Goal: Transaction & Acquisition: Purchase product/service

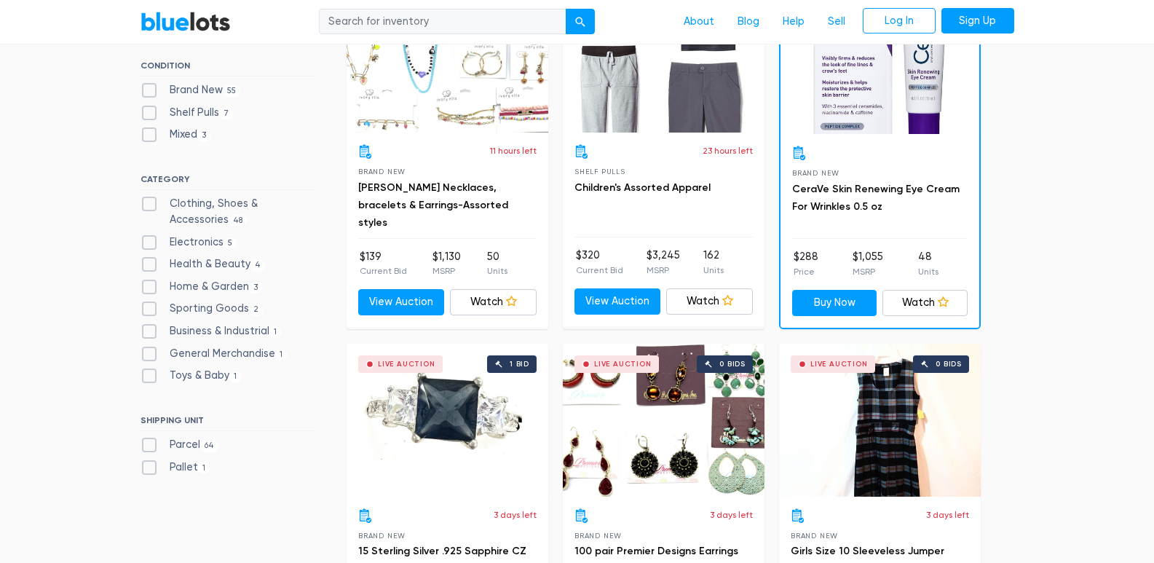
scroll to position [510, 0]
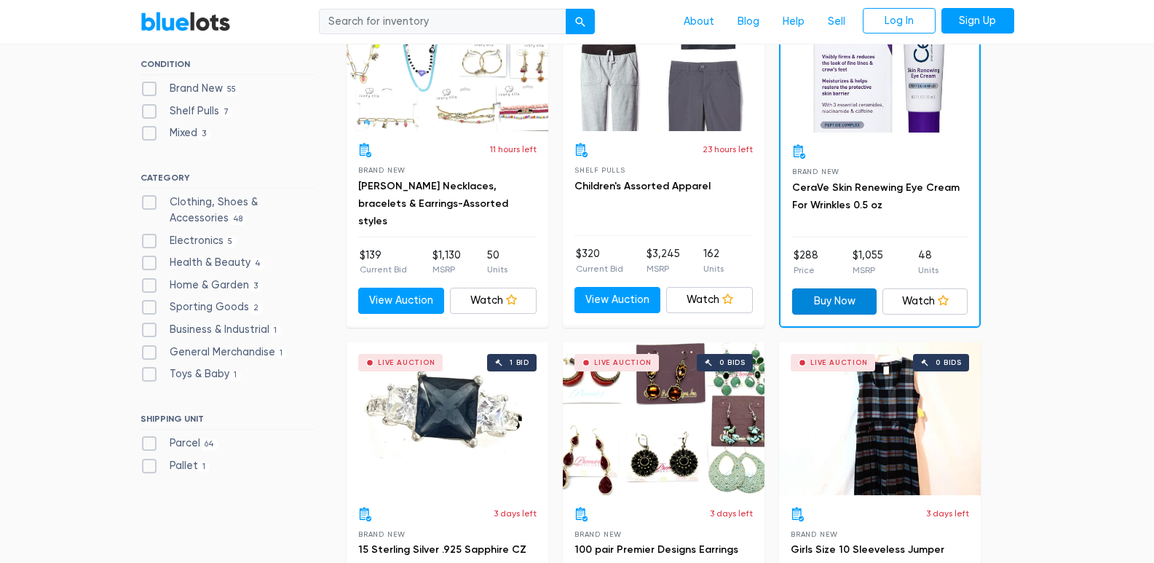
click at [856, 296] on link "Buy Now" at bounding box center [834, 301] width 85 height 26
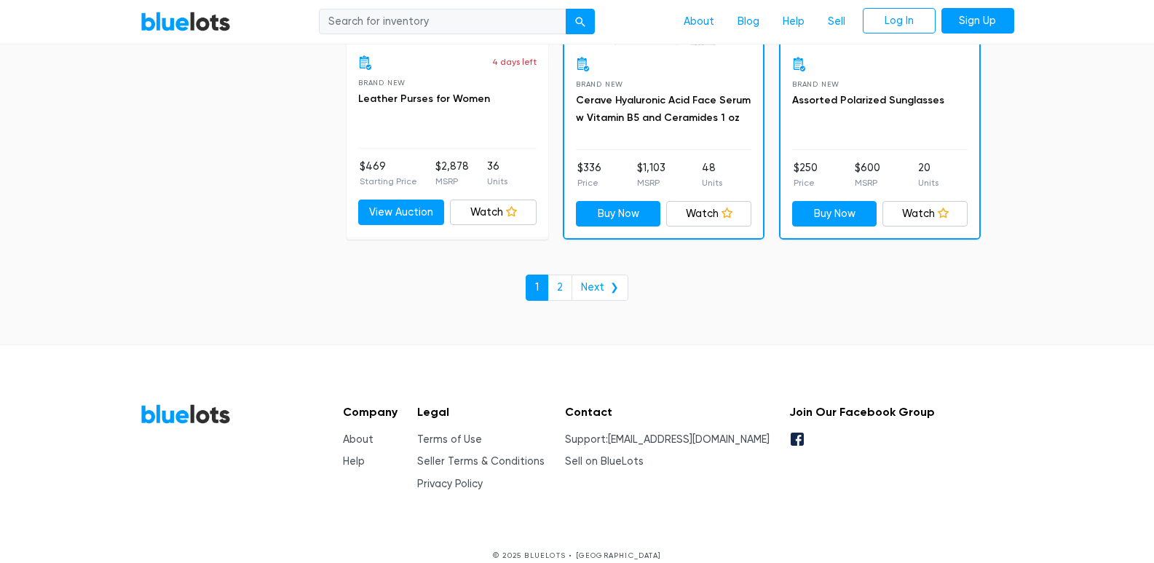
scroll to position [6400, 0]
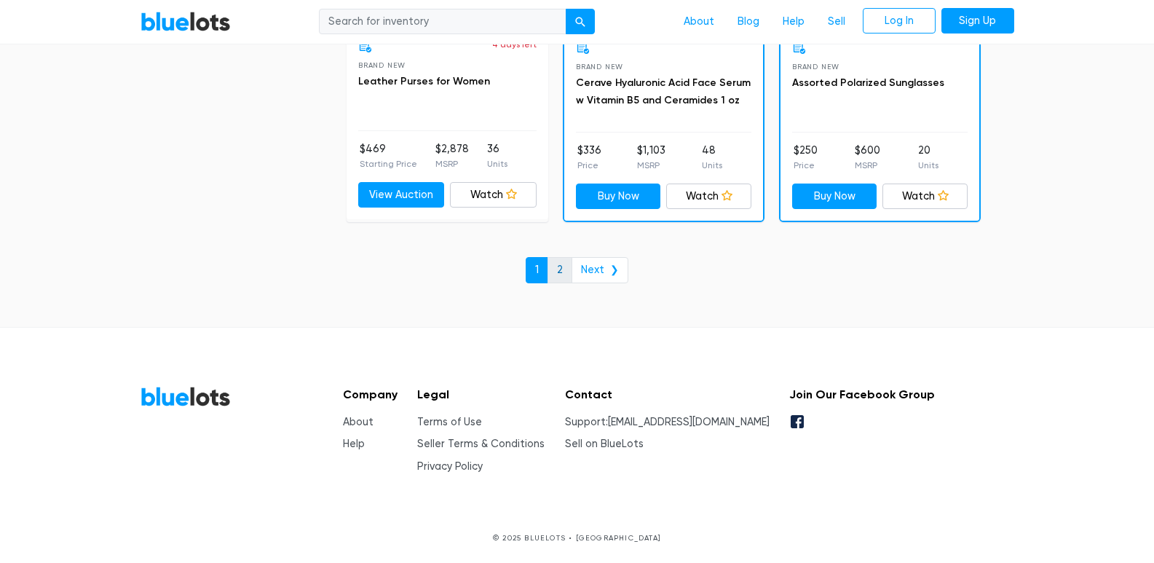
click at [569, 264] on link "2" at bounding box center [560, 270] width 25 height 26
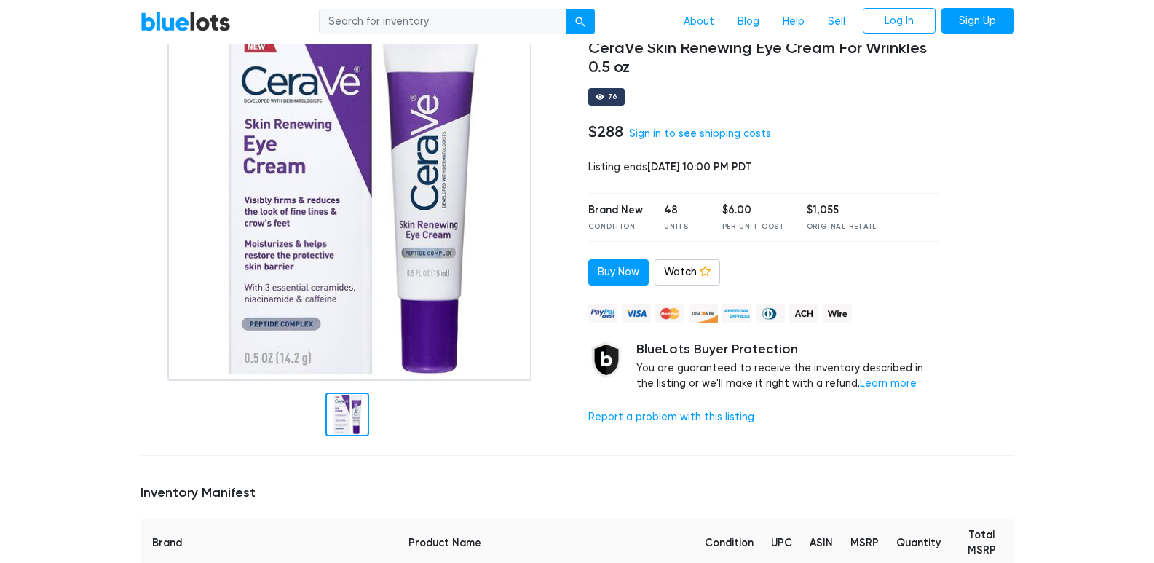
scroll to position [146, 0]
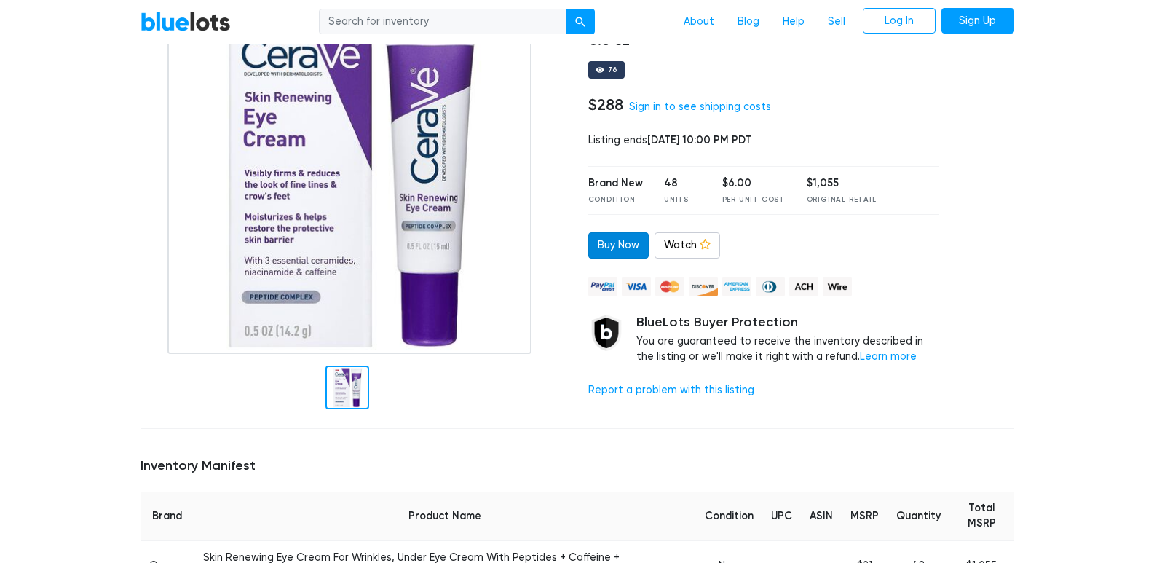
click at [625, 246] on link "Buy Now" at bounding box center [618, 245] width 60 height 26
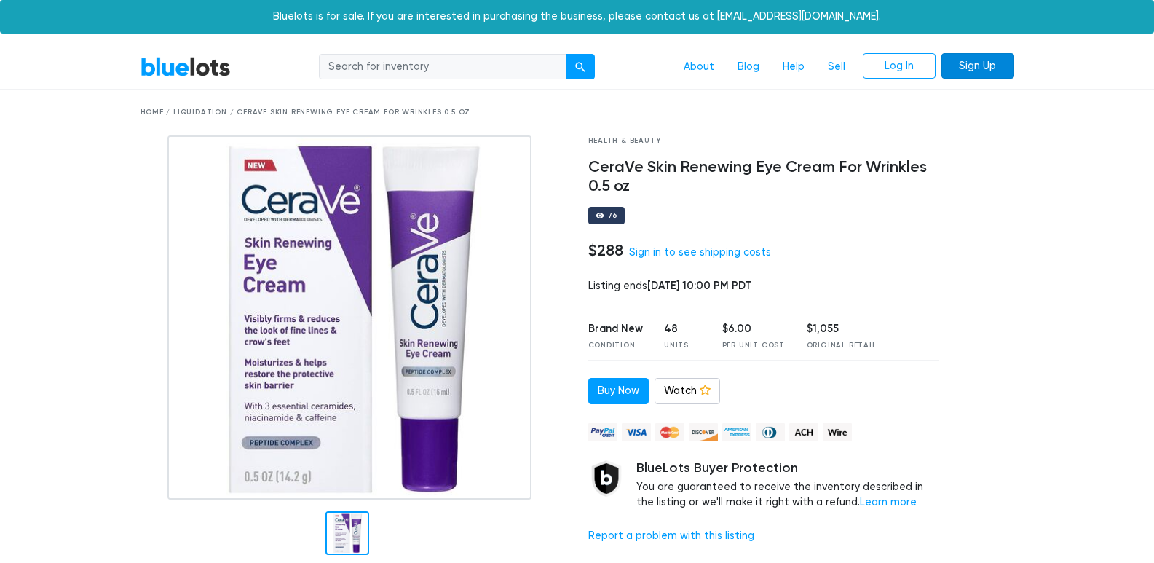
click at [972, 55] on link "Sign Up" at bounding box center [978, 66] width 73 height 26
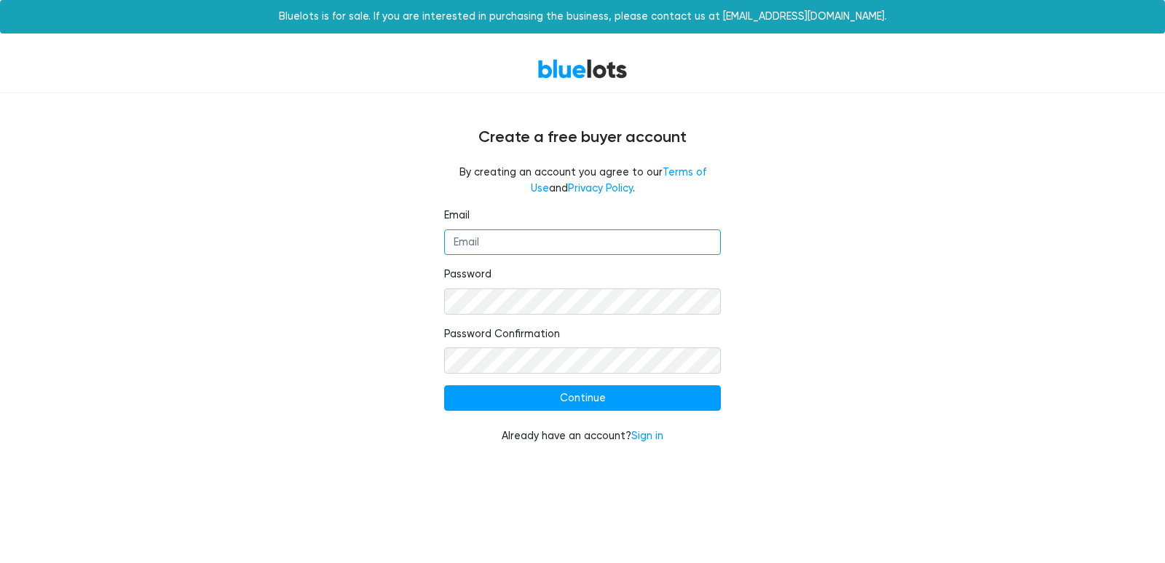
click at [517, 251] on input "Email" at bounding box center [582, 242] width 277 height 26
type input "chrismeadieu2707@gmail.com"
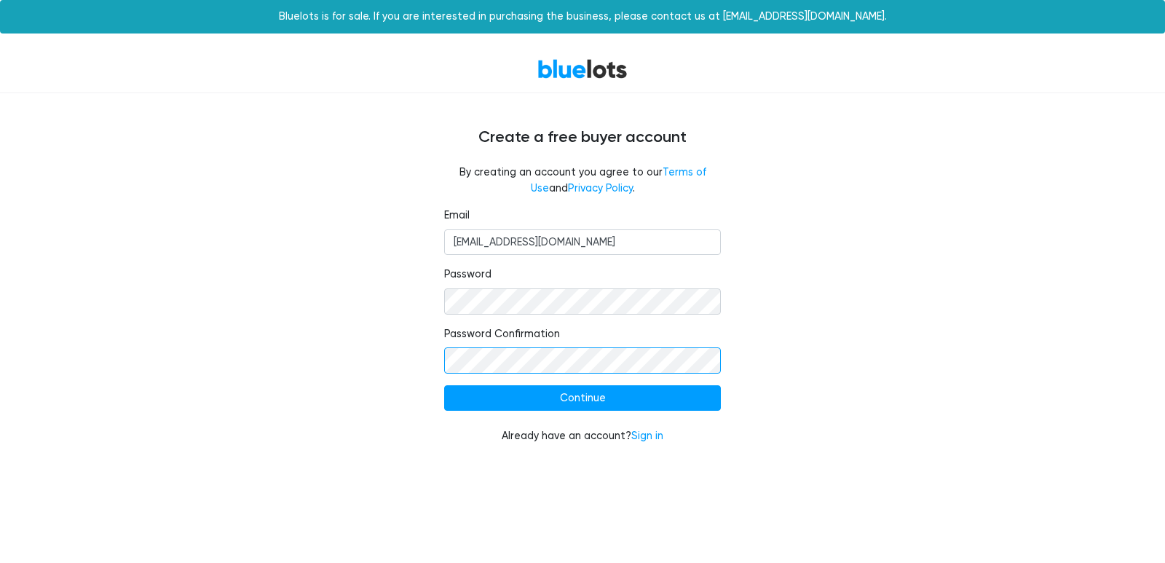
click at [444, 385] on input "Continue" at bounding box center [582, 398] width 277 height 26
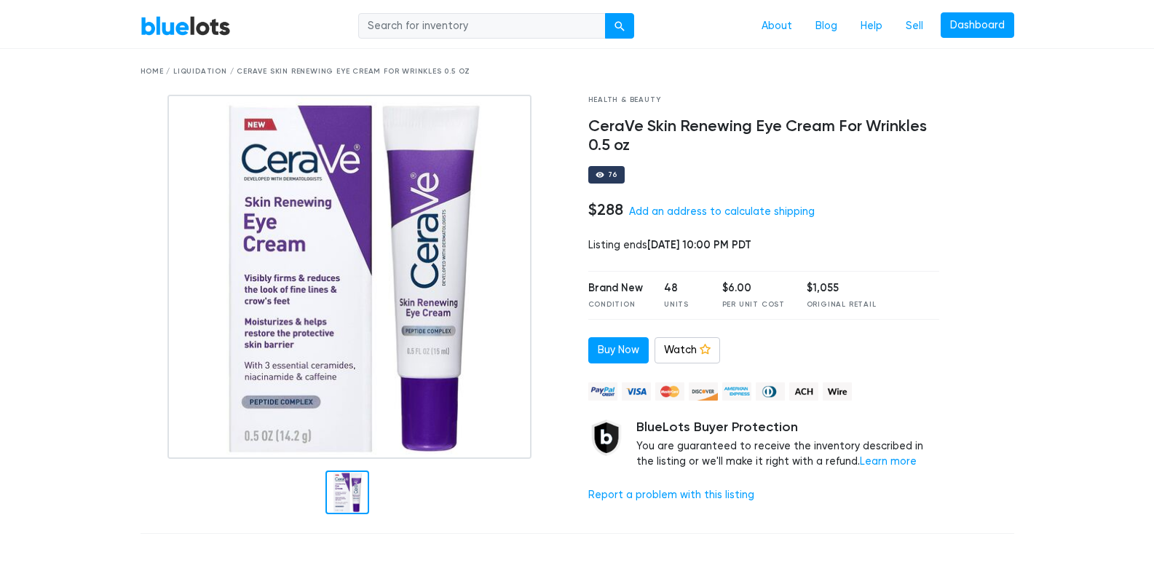
scroll to position [73, 0]
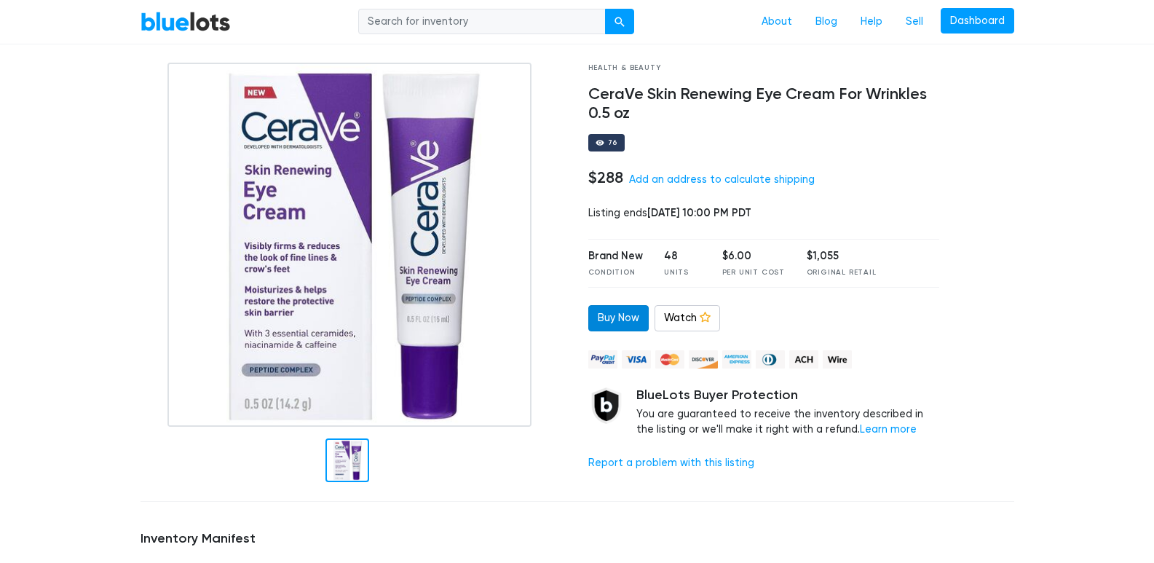
click at [604, 312] on link "Buy Now" at bounding box center [618, 318] width 60 height 26
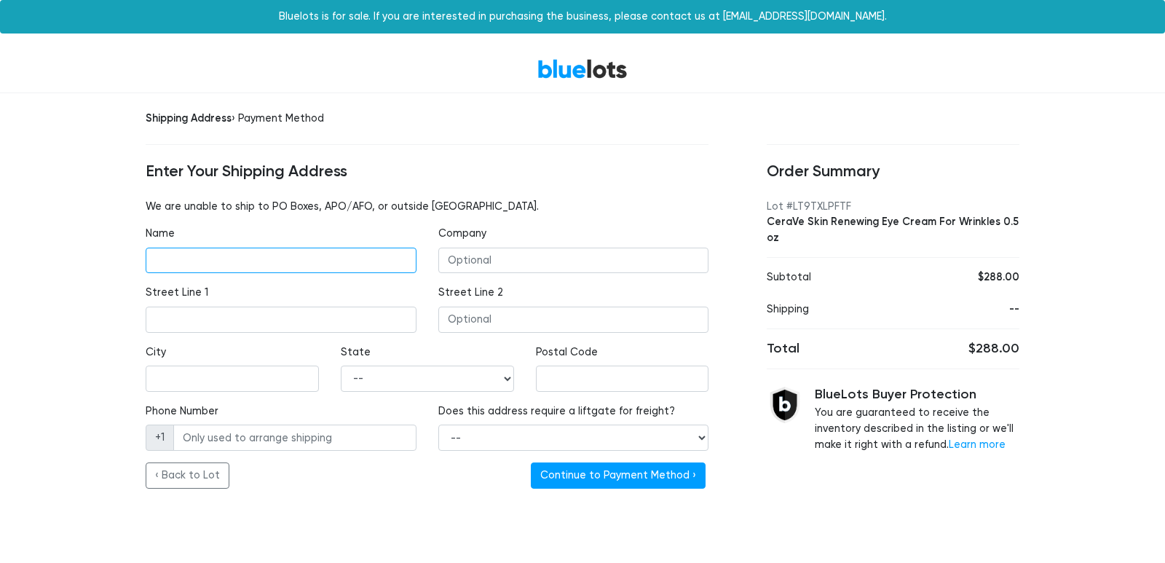
click at [301, 261] on input "Name" at bounding box center [281, 261] width 271 height 26
type input "Chris Mesadieu"
type input "9680 Marsh Wren Court"
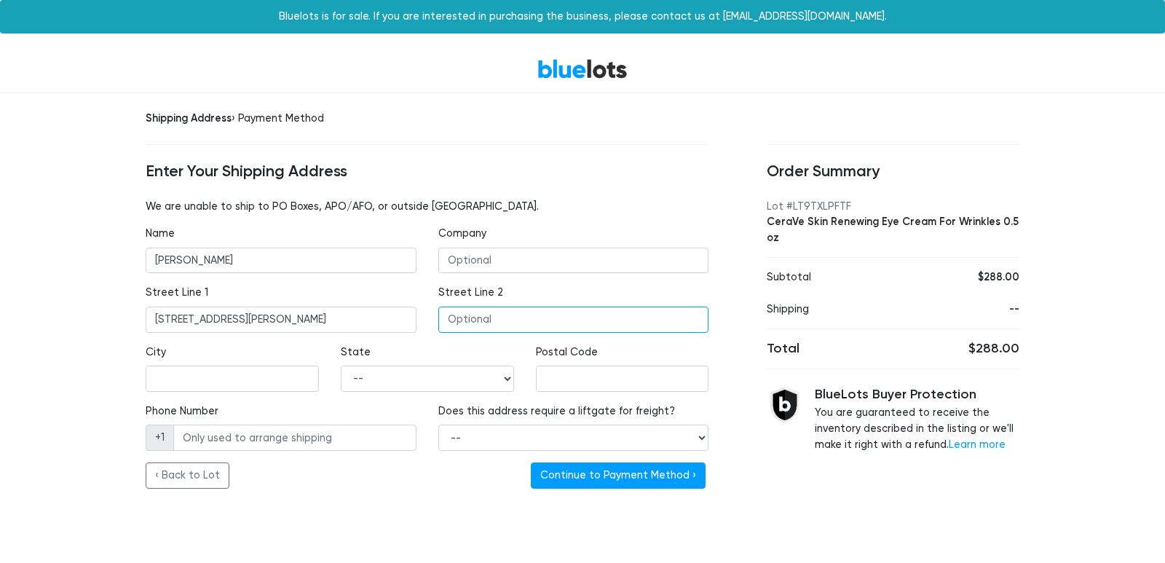
type input "apt 202"
type input "Wellington"
select select "FL"
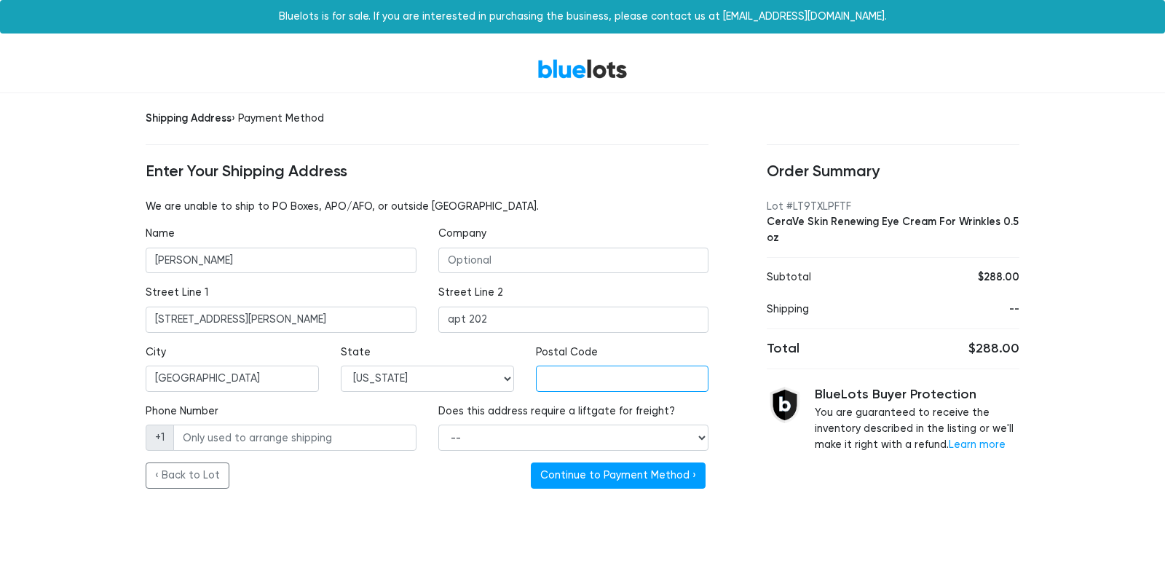
type input "33467"
click at [320, 433] on input "Phone Number" at bounding box center [294, 438] width 243 height 26
type input "5617722315"
click at [526, 438] on select "-- Yes No" at bounding box center [573, 438] width 271 height 26
select select "false"
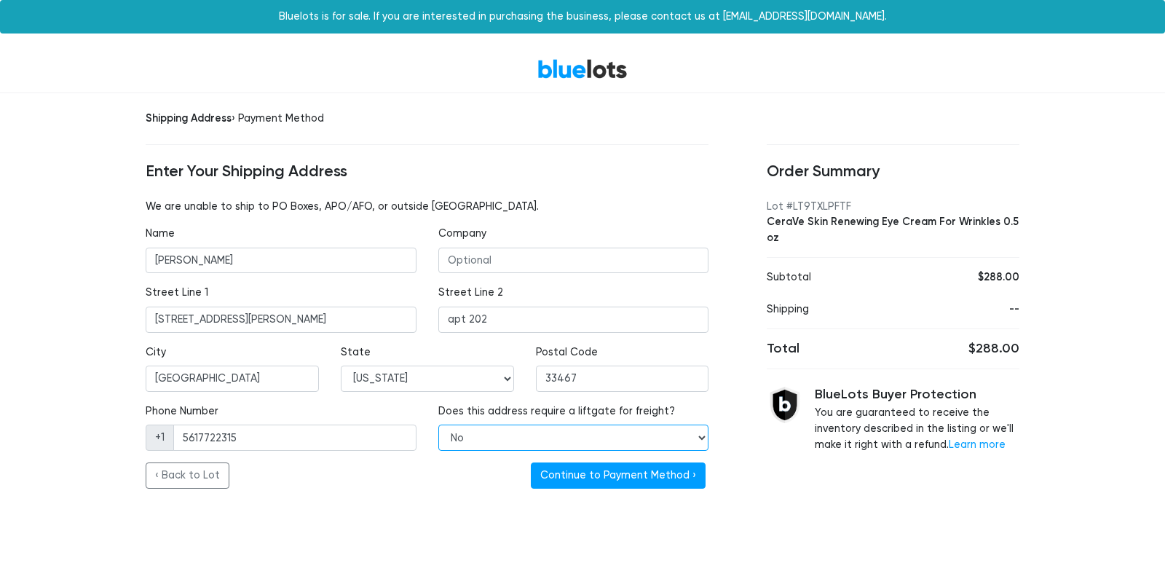
click at [438, 425] on select "-- Yes No" at bounding box center [573, 438] width 271 height 26
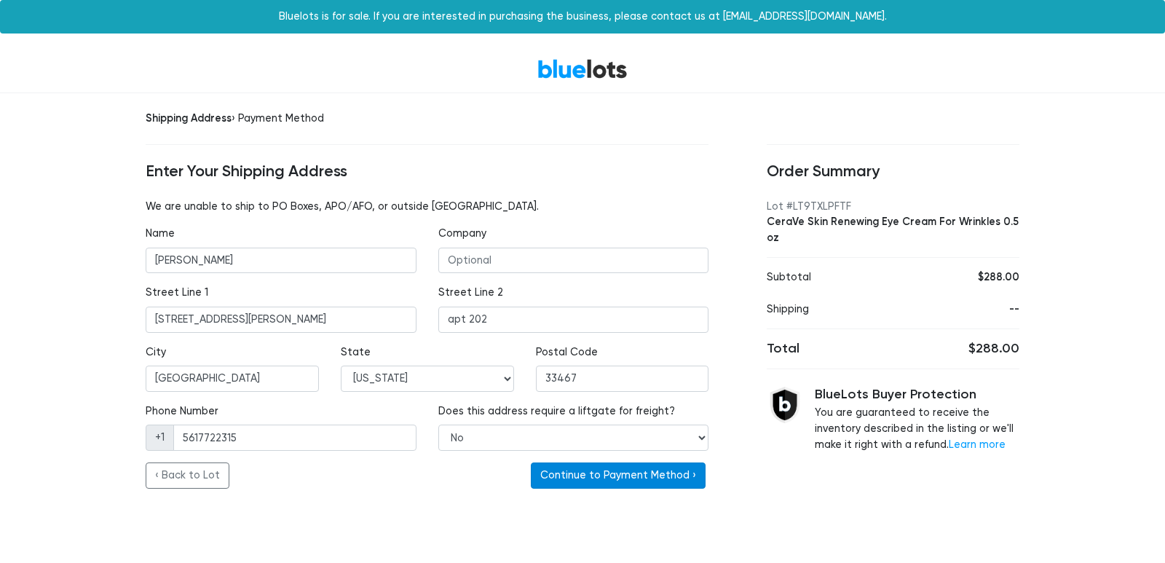
click at [572, 484] on button "Continue to Payment Method ›" at bounding box center [618, 475] width 175 height 26
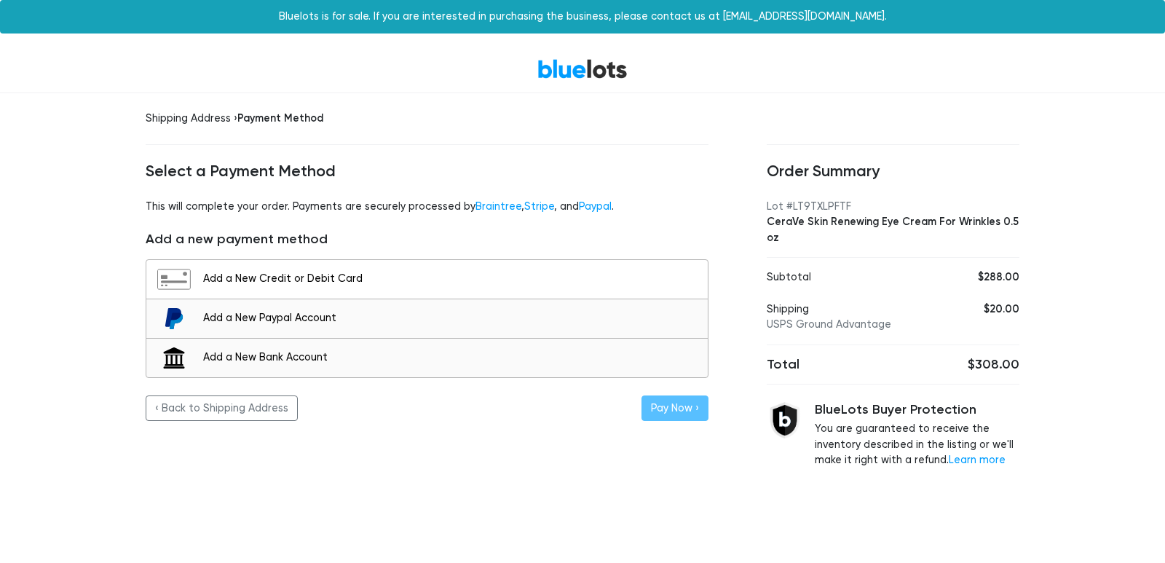
click at [438, 272] on div "Add a New Credit or Debit Card" at bounding box center [451, 279] width 497 height 16
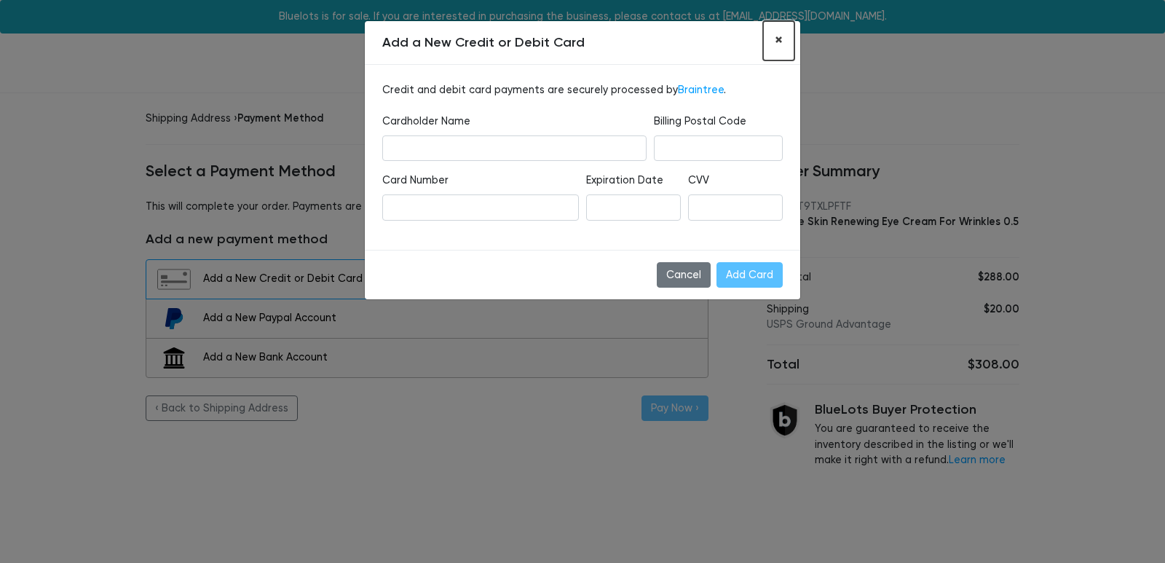
click at [770, 34] on button "×" at bounding box center [778, 40] width 31 height 39
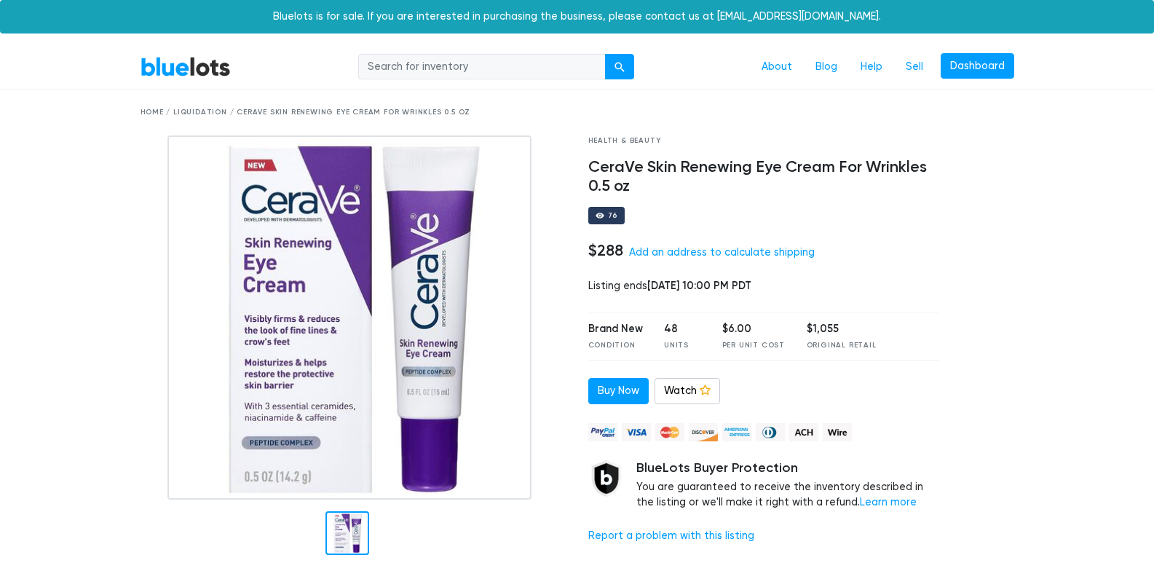
scroll to position [73, 0]
click at [956, 76] on link "Dashboard" at bounding box center [978, 66] width 74 height 26
click at [146, 109] on div "Home / Liquidation / CeraVe Skin Renewing Eye Cream For Wrinkles 0.5 oz" at bounding box center [578, 112] width 874 height 11
click at [148, 112] on div "Home / Liquidation / CeraVe Skin Renewing Eye Cream For Wrinkles 0.5 oz" at bounding box center [578, 112] width 874 height 11
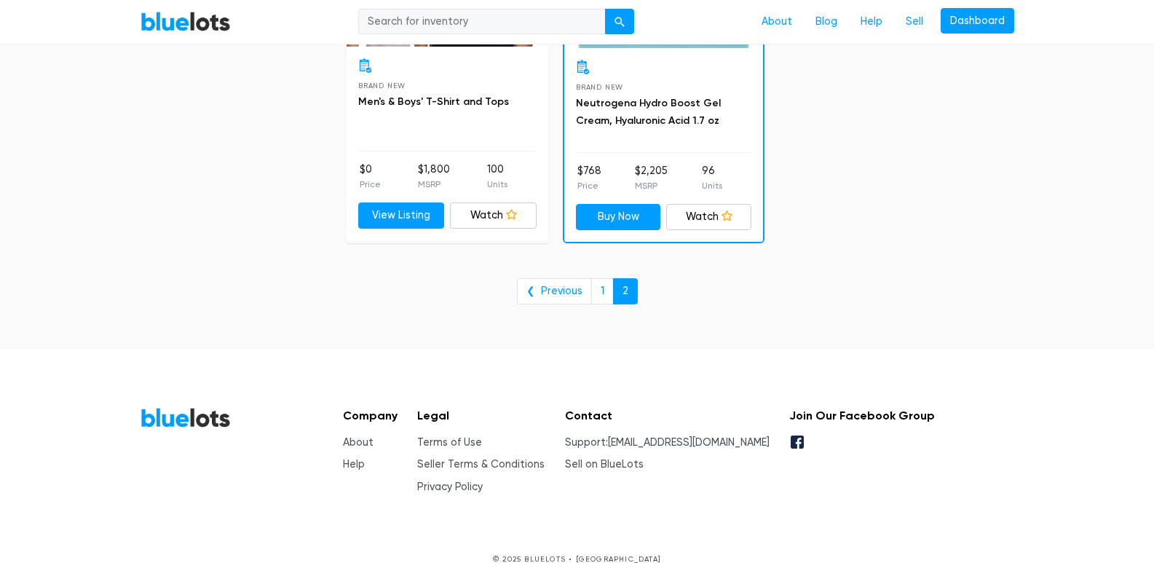
scroll to position [3170, 0]
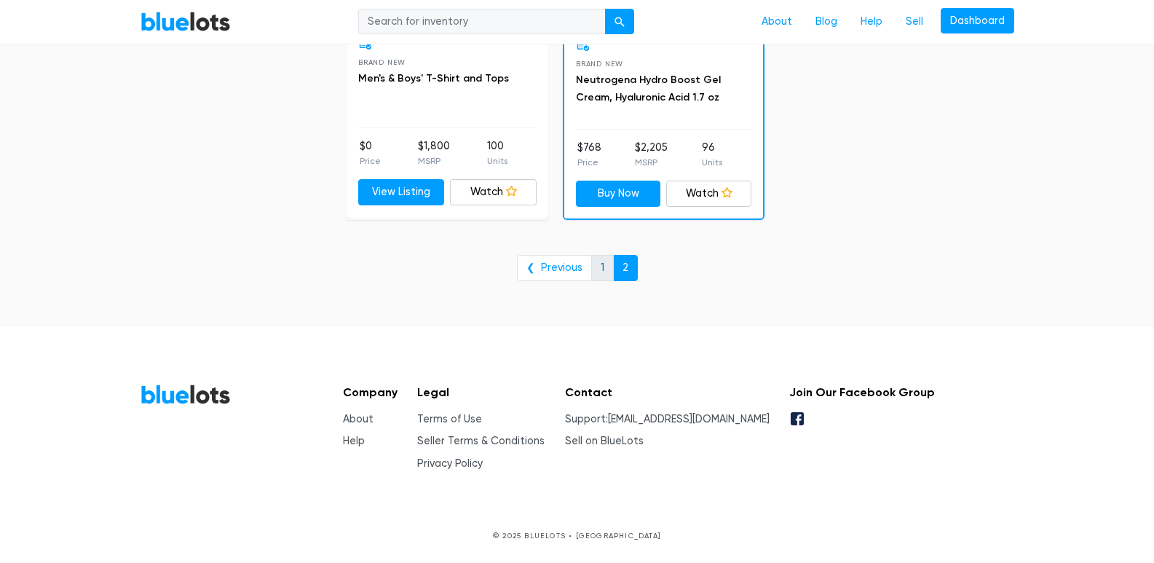
click at [592, 264] on link "1" at bounding box center [602, 268] width 23 height 26
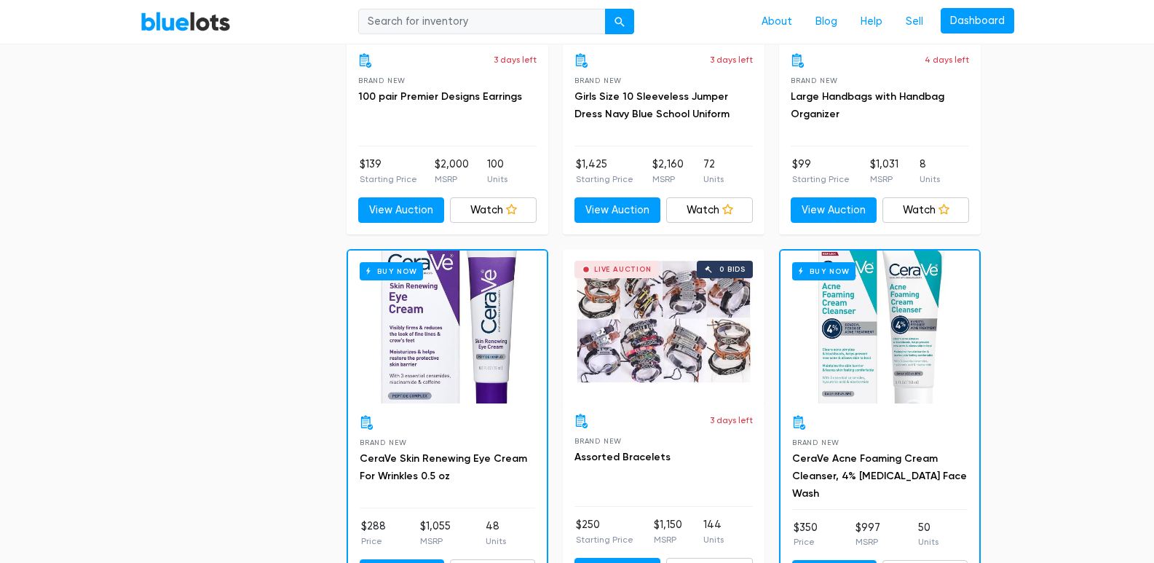
scroll to position [1092, 0]
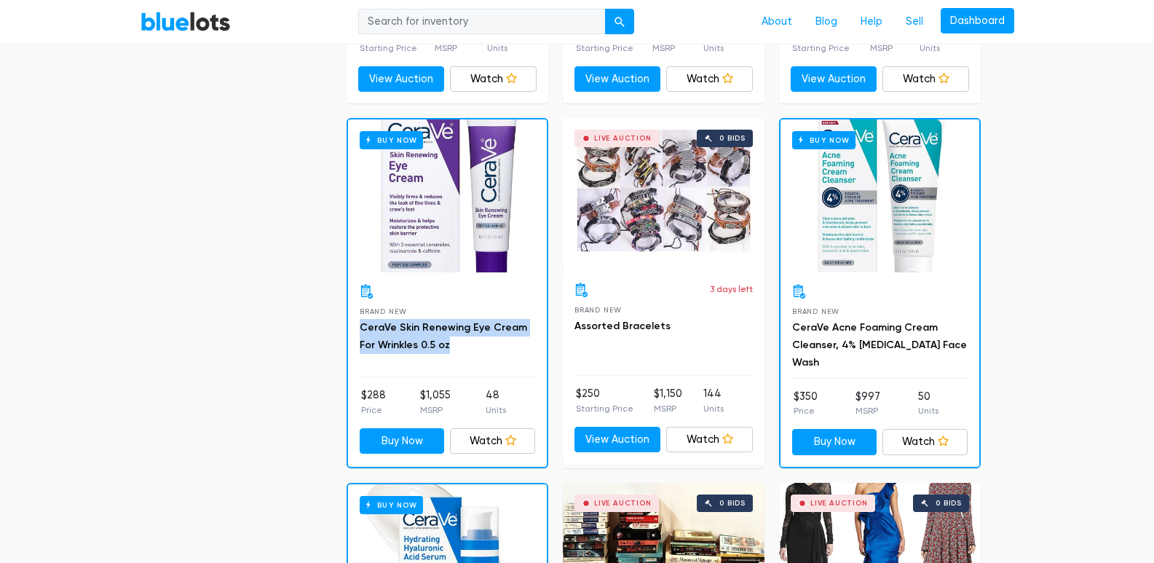
drag, startPoint x: 353, startPoint y: 325, endPoint x: 470, endPoint y: 349, distance: 119.0
click at [470, 349] on div "Brand New CeraVe Skin Renewing Eye Cream For Wrinkles 0.5 oz $288 Price $1,055 …" at bounding box center [447, 368] width 199 height 193
copy link "CeraVe Skin Renewing Eye Cream For Wrinkles 0.5 oz"
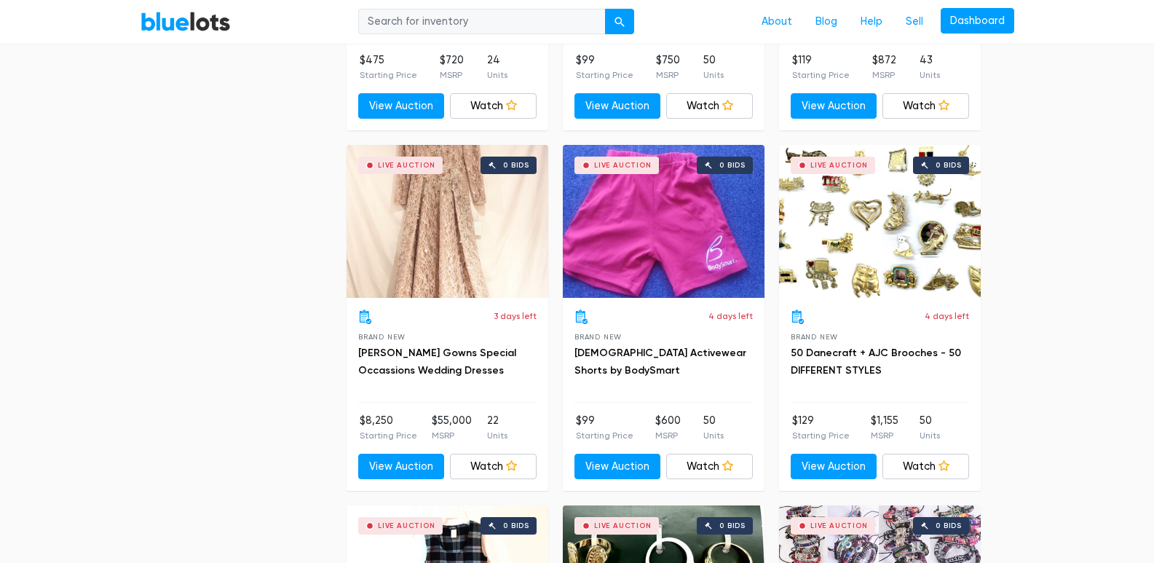
scroll to position [3641, 0]
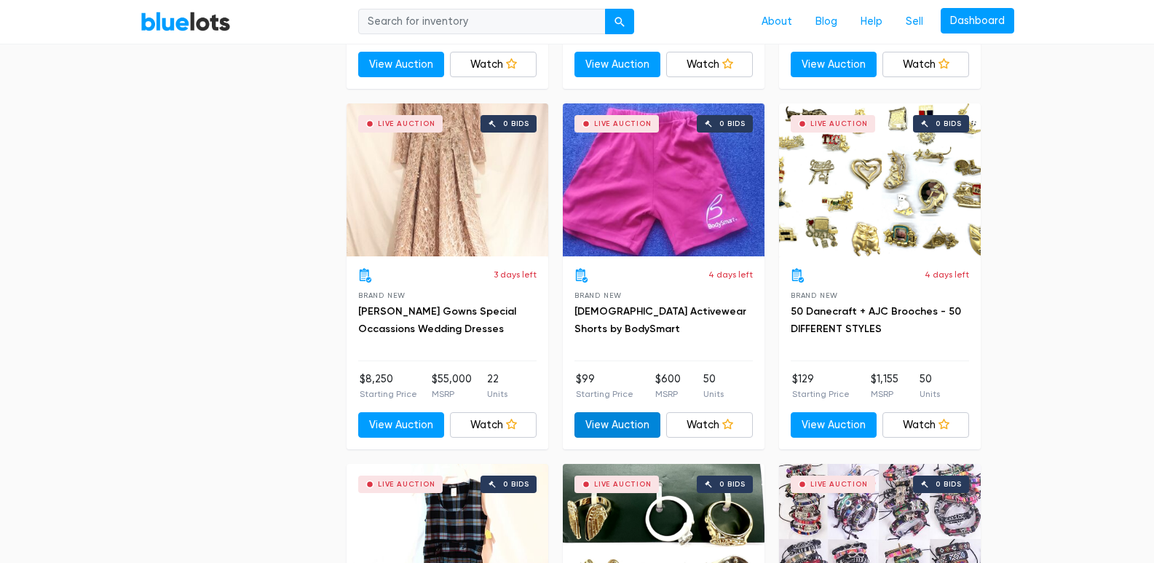
click at [642, 417] on link "View Auction" at bounding box center [618, 425] width 87 height 26
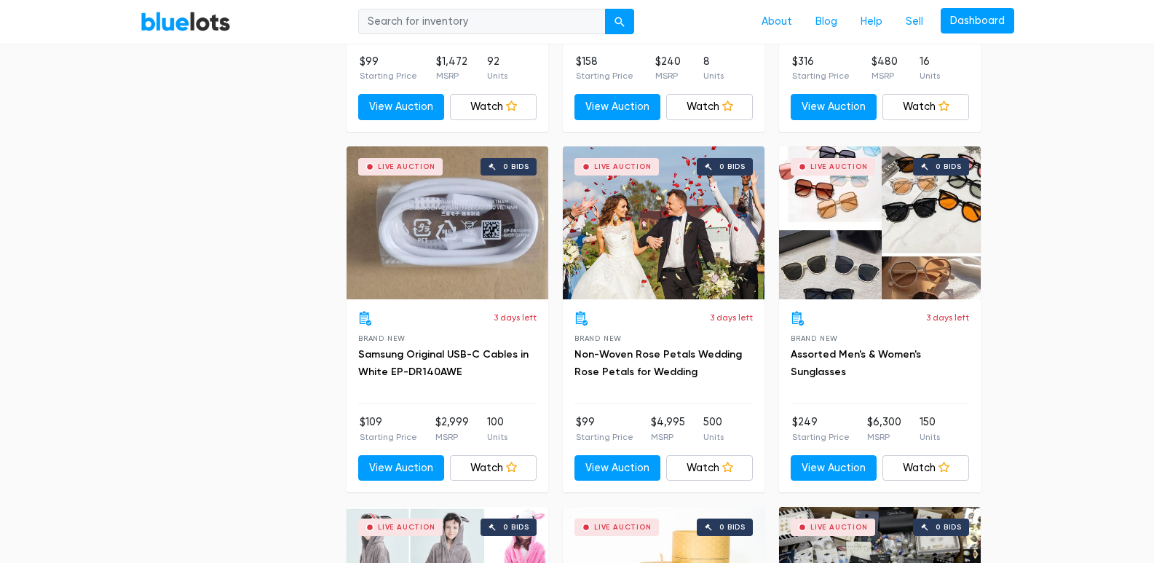
scroll to position [5462, 0]
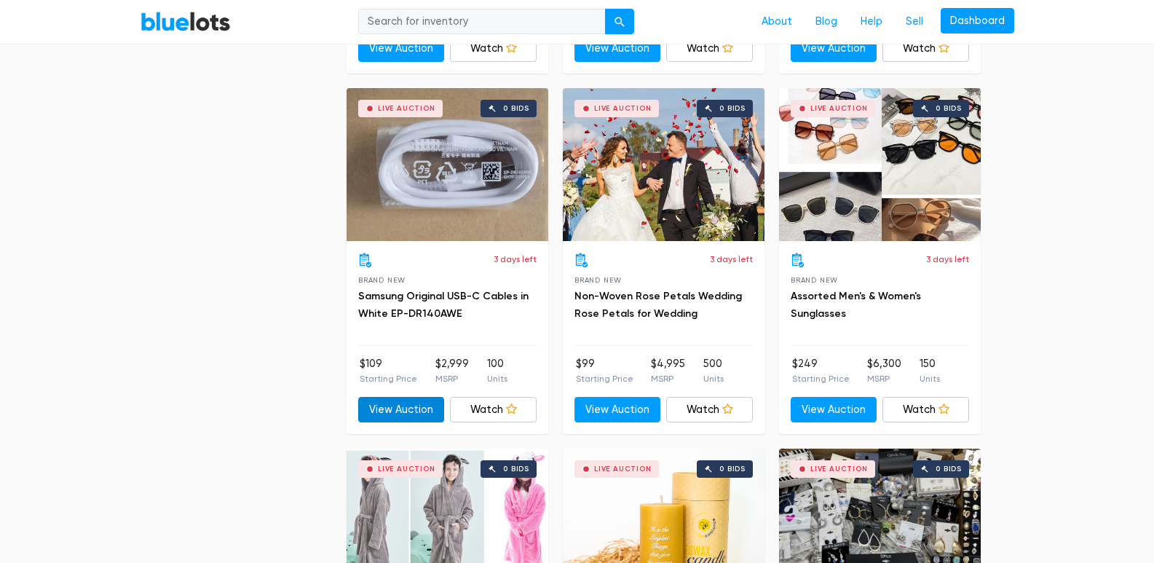
click at [426, 398] on link "View Auction" at bounding box center [401, 410] width 87 height 26
click at [462, 176] on div "Live Auction 0 bids" at bounding box center [448, 164] width 202 height 153
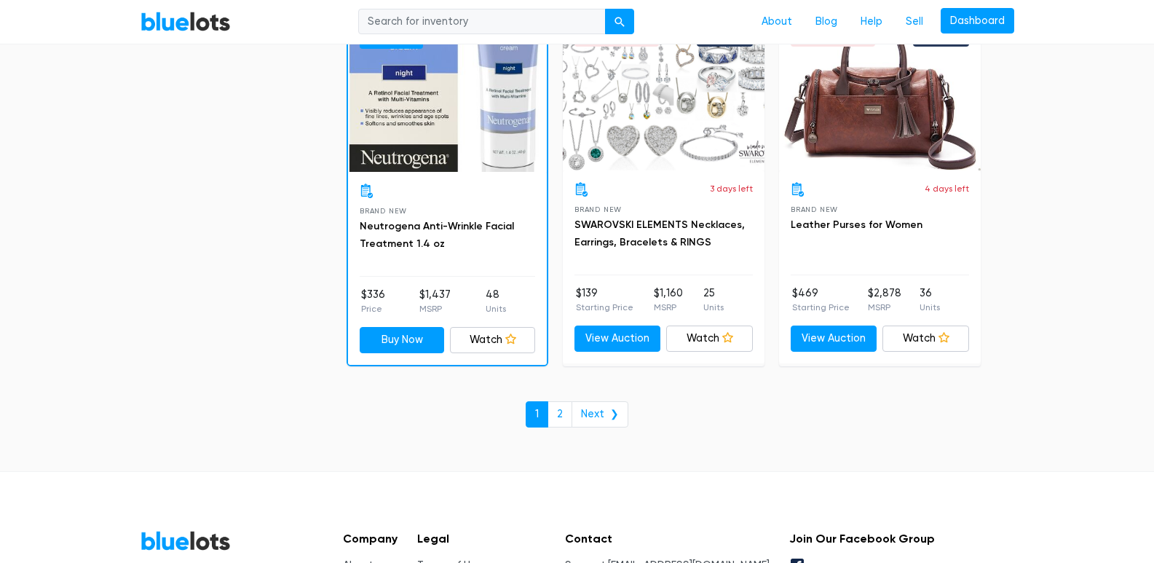
scroll to position [6263, 0]
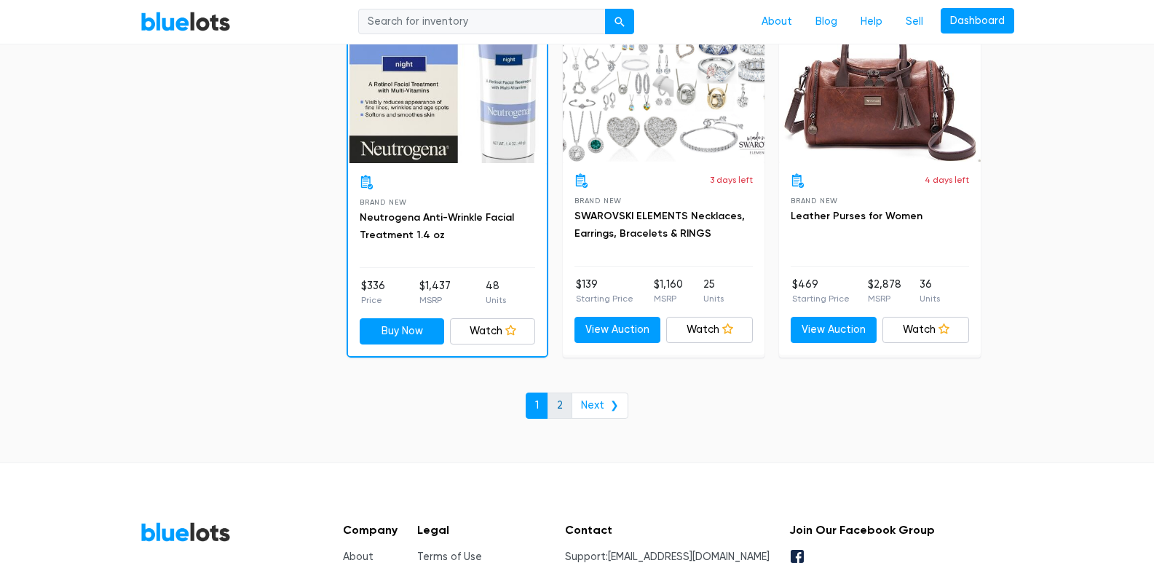
click at [562, 395] on link "2" at bounding box center [560, 406] width 25 height 26
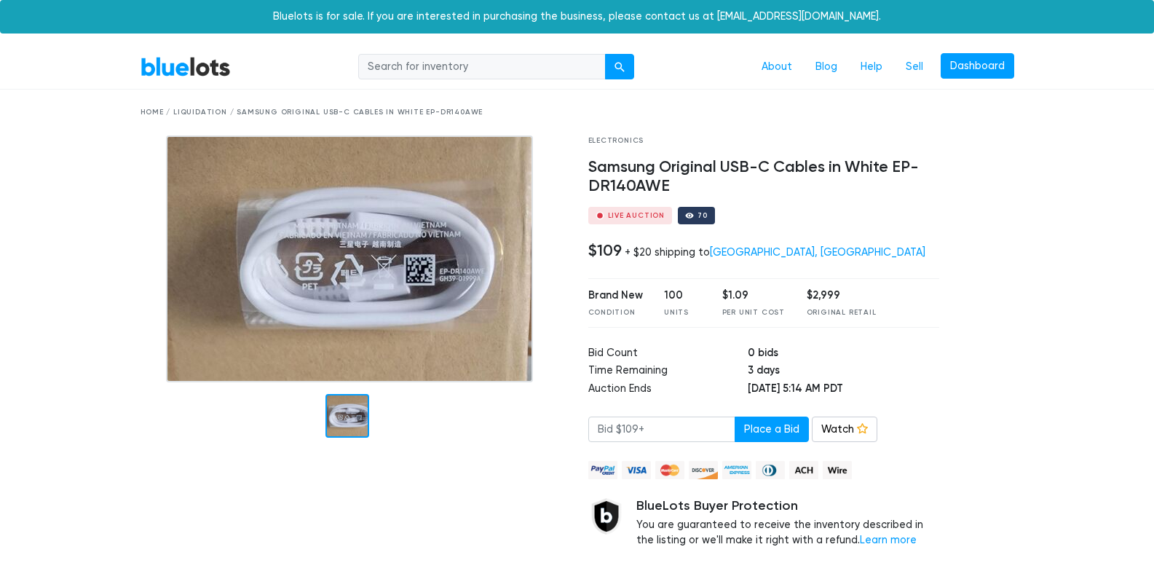
click at [421, 257] on img at bounding box center [349, 258] width 367 height 247
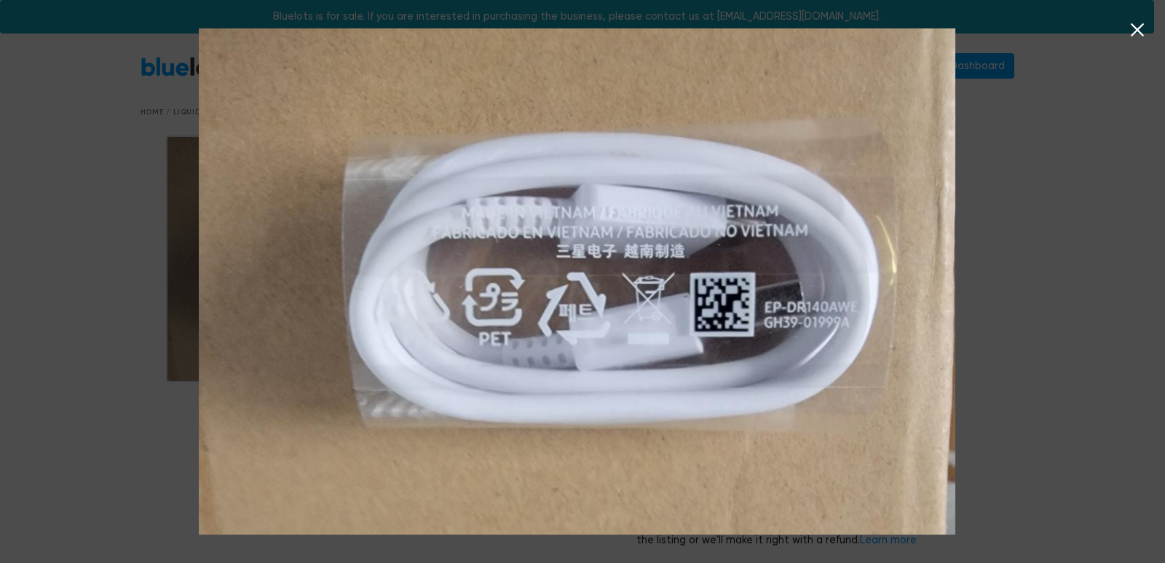
click at [1061, 309] on div at bounding box center [582, 281] width 1165 height 563
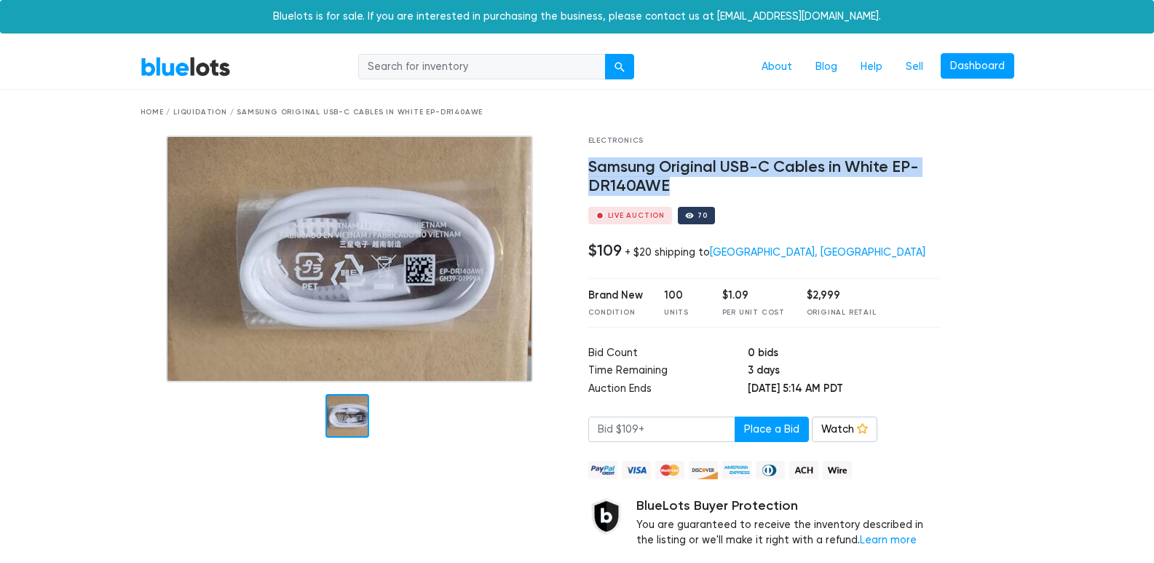
drag, startPoint x: 581, startPoint y: 168, endPoint x: 739, endPoint y: 193, distance: 160.0
click at [739, 193] on div "Electronics Samsung Original USB-C Cables in White EP-DR140AWE Live Auction 70 …" at bounding box center [765, 364] width 374 height 458
copy h4 "Samsung Original USB-C Cables in White EP-DR140AWE"
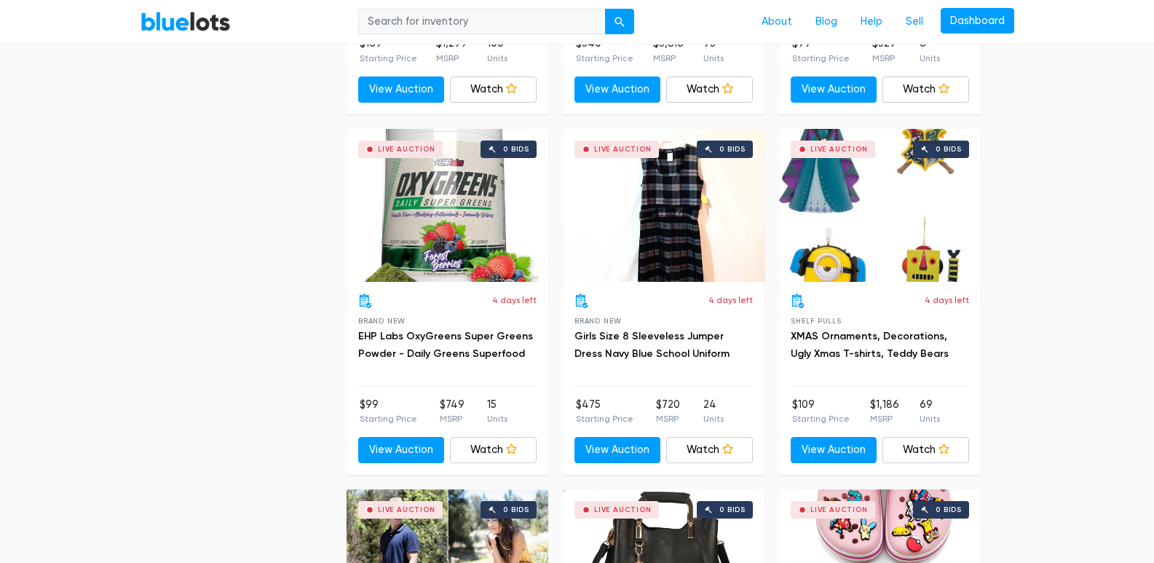
scroll to position [1748, 0]
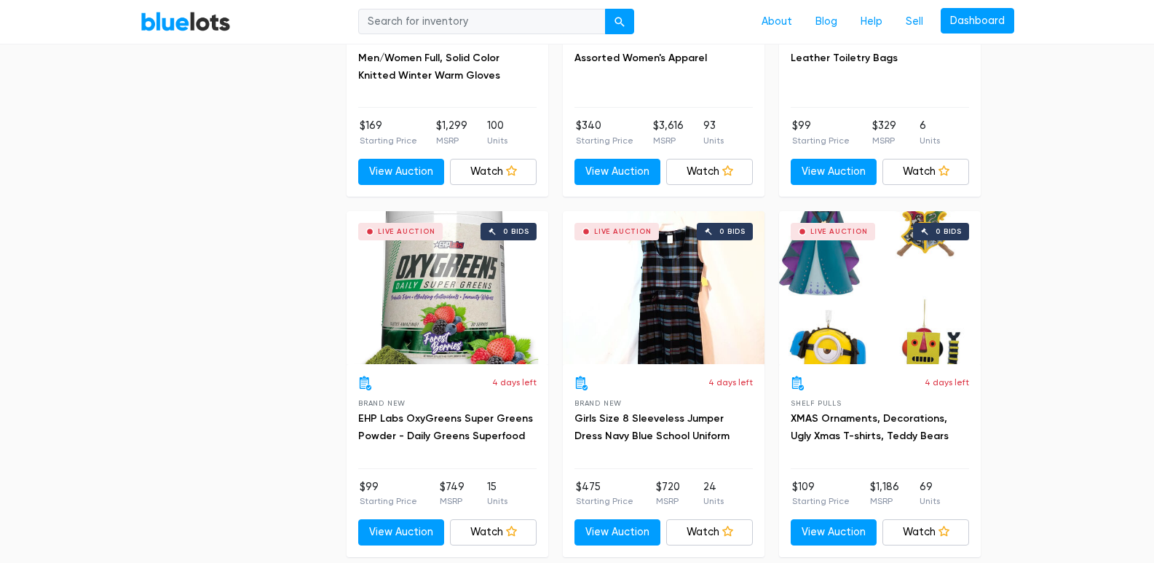
click at [475, 252] on div "Live Auction 0 bids" at bounding box center [448, 287] width 202 height 153
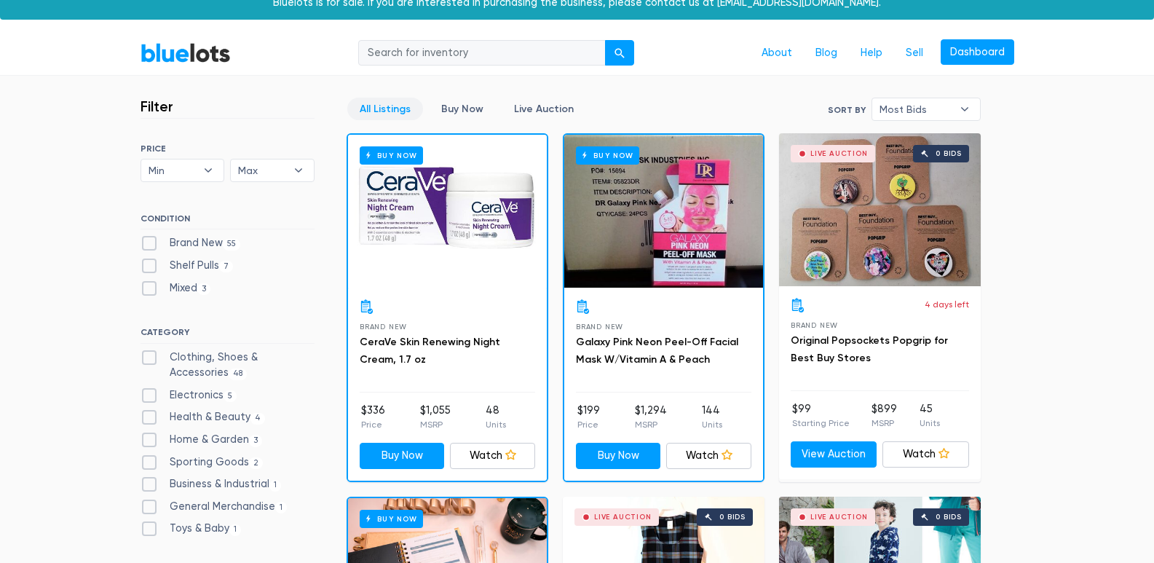
scroll to position [0, 0]
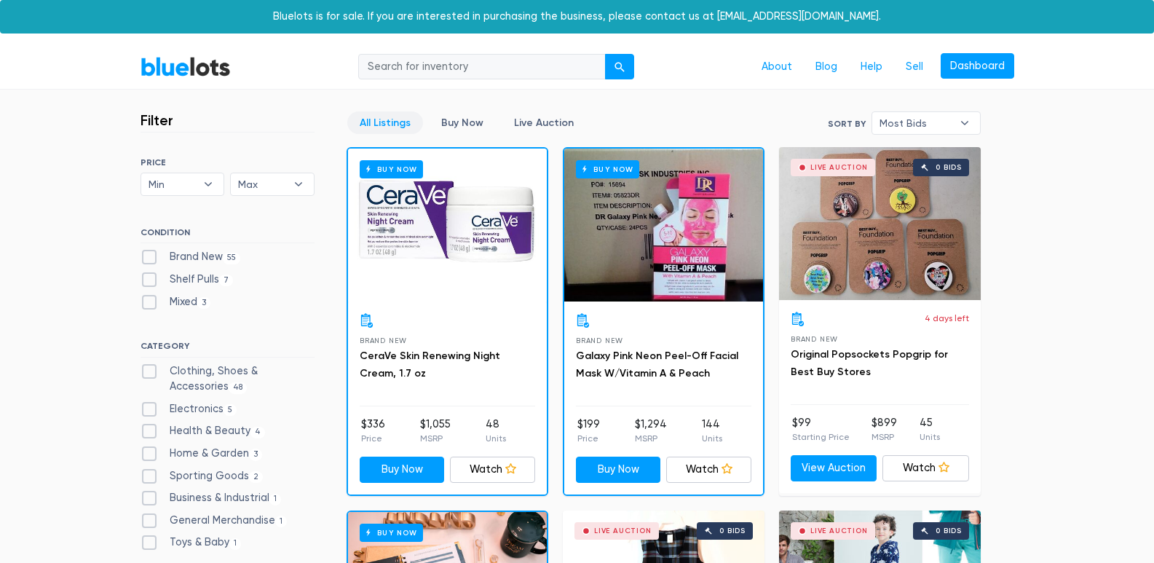
click at [912, 223] on div "Live Auction 0 bids" at bounding box center [880, 223] width 202 height 153
click at [388, 118] on link "All Listings" at bounding box center [385, 122] width 76 height 23
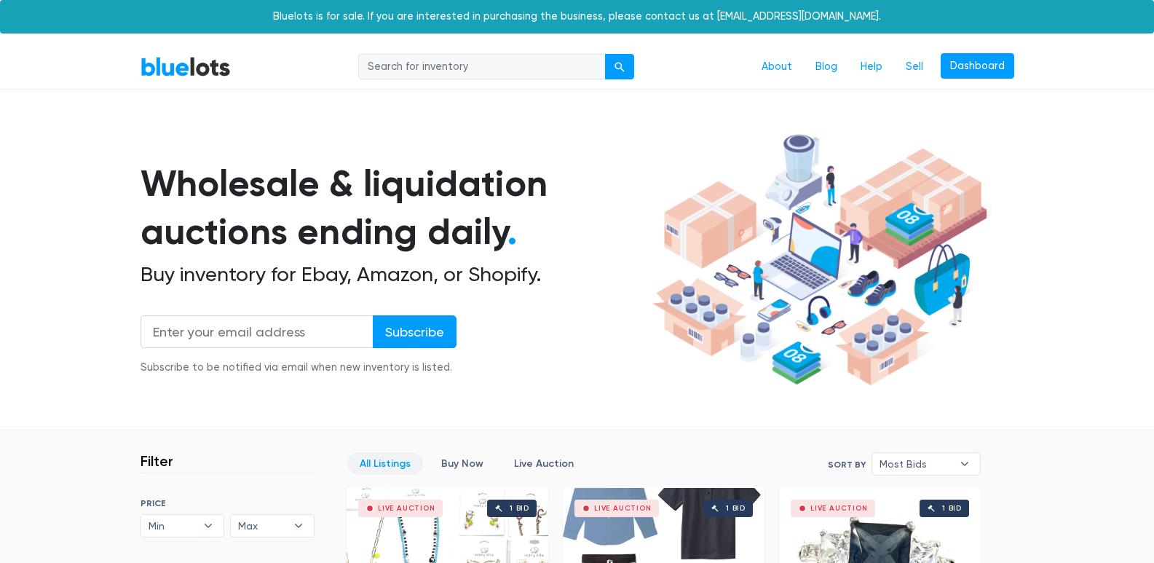
scroll to position [392, 0]
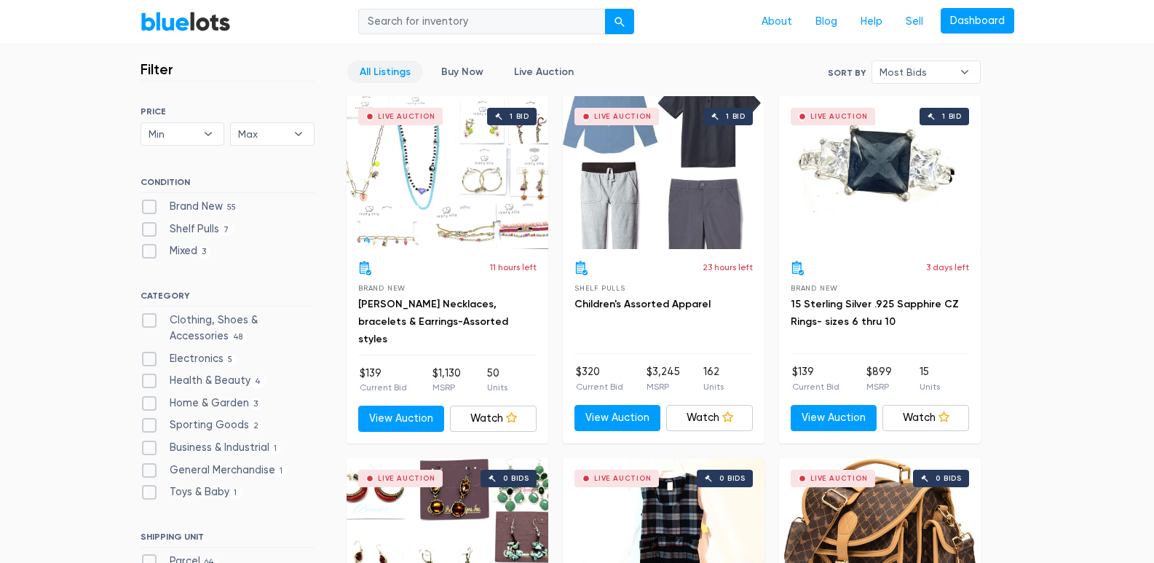
click at [150, 357] on label "Electronics 5" at bounding box center [189, 359] width 97 height 16
click at [150, 357] on input "Electronics 5" at bounding box center [145, 355] width 9 height 9
checkbox input "true"
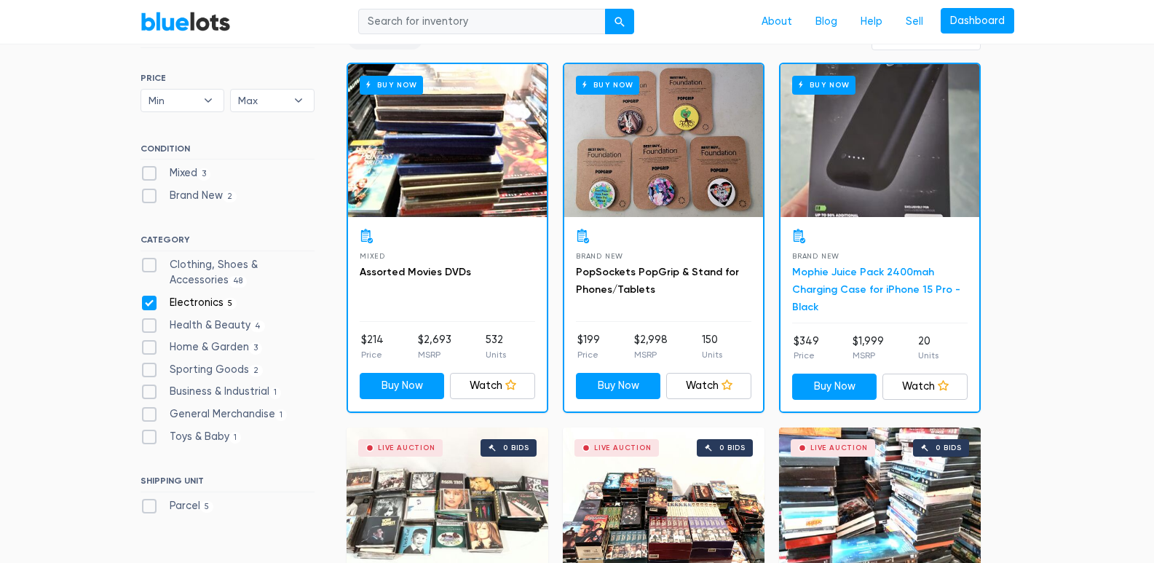
scroll to position [392, 0]
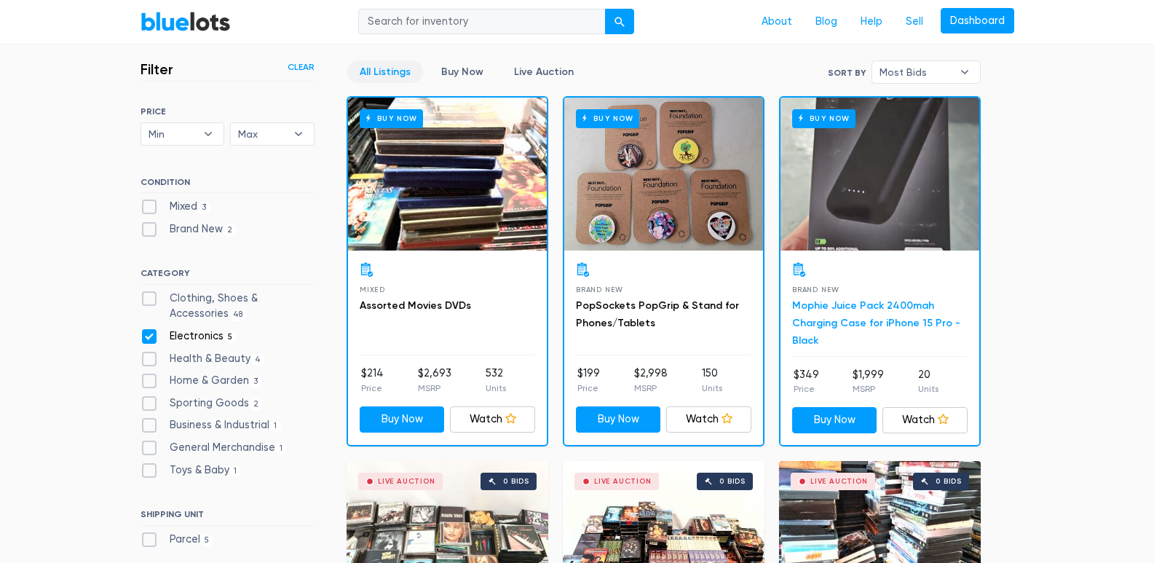
click at [822, 311] on link "Mophie Juice Pack 2400mah Charging Case for iPhone 15 Pro - Black" at bounding box center [876, 322] width 168 height 47
click at [232, 358] on label "Health & Beauty 4" at bounding box center [203, 359] width 125 height 16
click at [150, 358] on Beauty"] "Health & Beauty 4" at bounding box center [145, 355] width 9 height 9
checkbox Beauty"] "true"
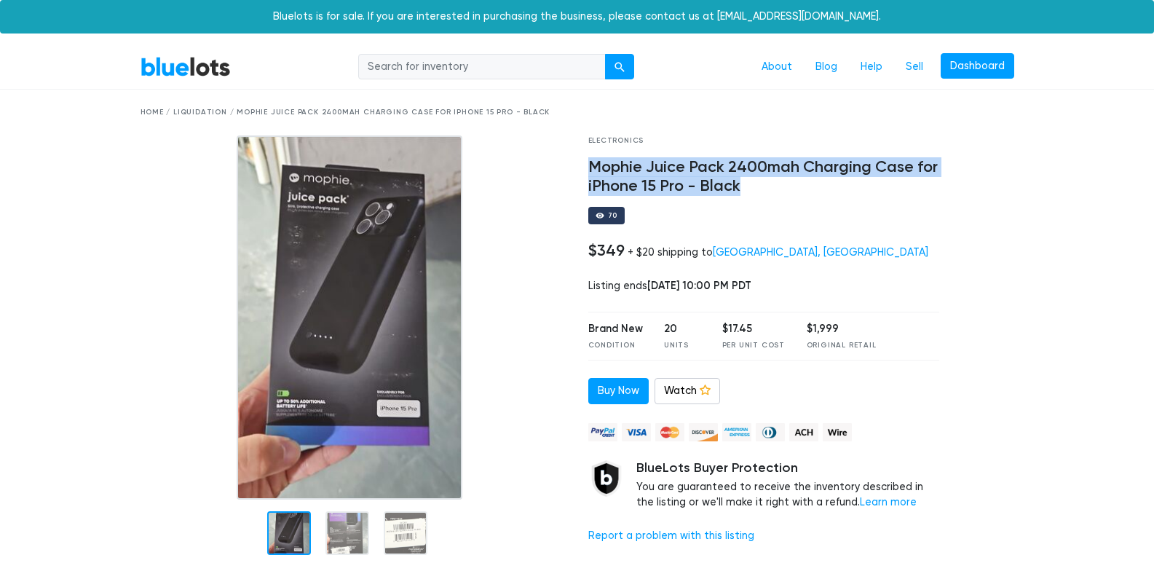
drag, startPoint x: 583, startPoint y: 165, endPoint x: 758, endPoint y: 185, distance: 175.9
click at [758, 185] on div "Electronics Mophie Juice Pack 2400mah Charging Case for iPhone 15 Pro - Black 7…" at bounding box center [765, 348] width 374 height 427
copy h4 "Mophie Juice Pack 2400mah Charging Case for iPhone 15 Pro - Black"
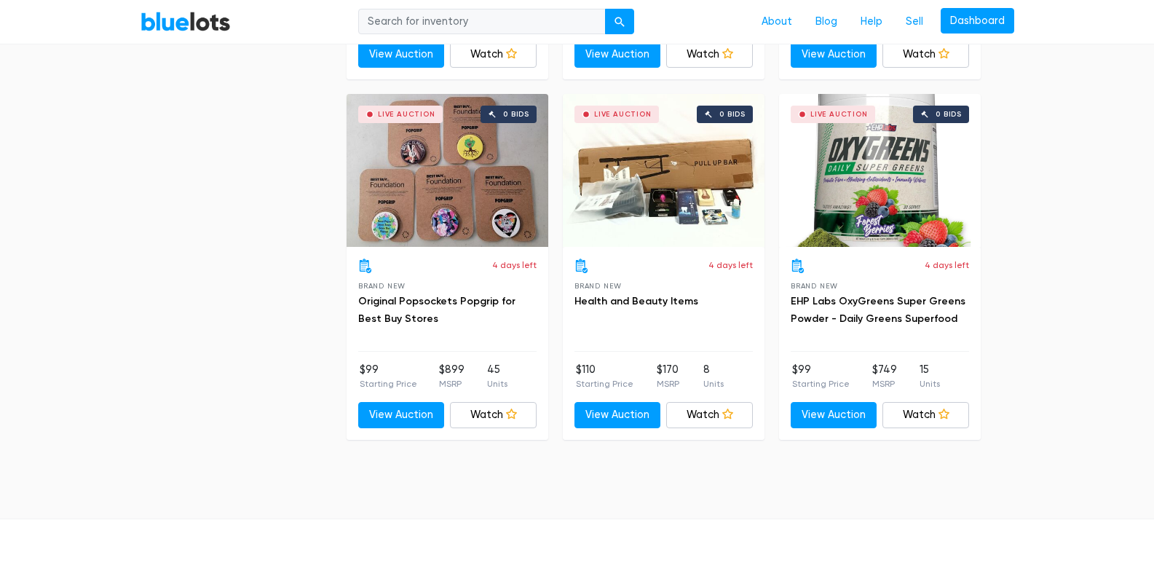
scroll to position [1848, 0]
